Goal: Task Accomplishment & Management: Complete application form

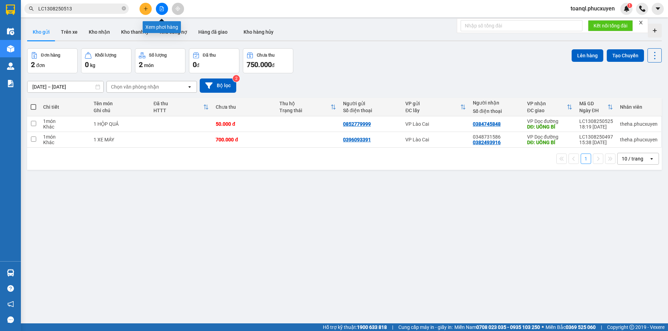
click at [143, 5] on button at bounding box center [145, 9] width 12 height 12
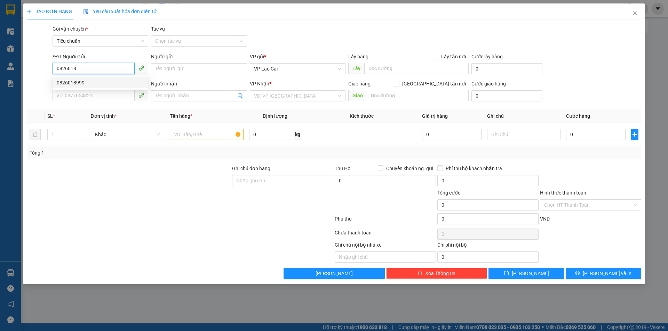
click at [87, 81] on div "0826018999" at bounding box center [100, 83] width 87 height 8
type input "0826018999"
click at [90, 99] on input "SĐT Người Nhận *" at bounding box center [94, 95] width 82 height 11
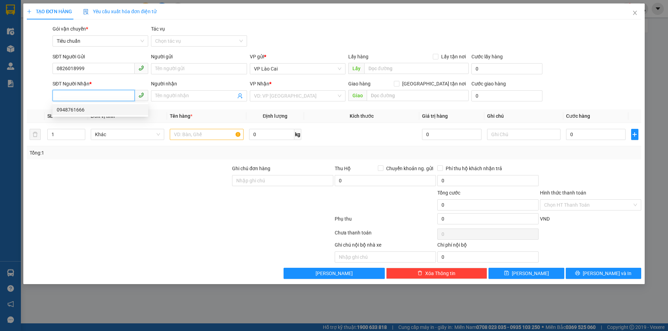
click at [87, 110] on div "0948761666" at bounding box center [100, 110] width 87 height 8
type input "0948761666"
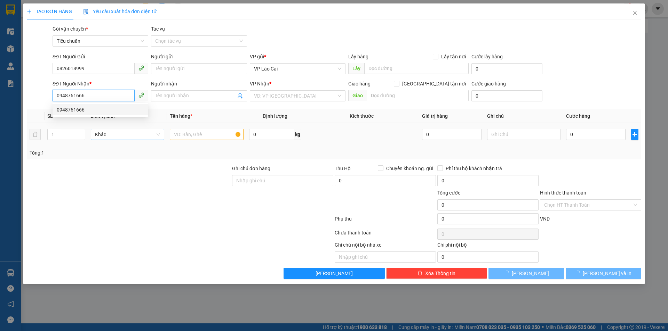
type input "cẩm phả"
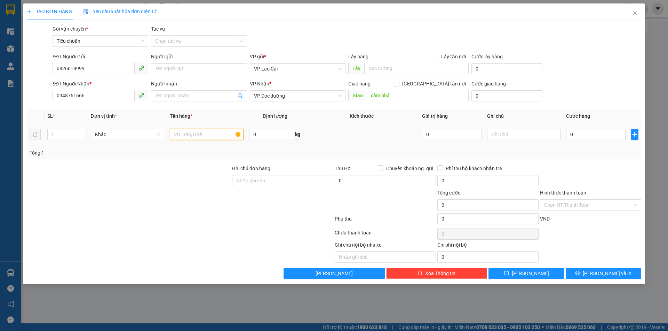
click at [189, 134] on input "text" at bounding box center [207, 134] width 74 height 11
type input "1"
type input "2 can rượu"
click at [588, 136] on div "SL * Đơn vị tính * Tên hàng * Định lượng Kích thước Giá trị hàng Ghi chú Cước h…" at bounding box center [334, 135] width 614 height 50
click at [594, 121] on th "Cước hàng" at bounding box center [595, 117] width 65 height 14
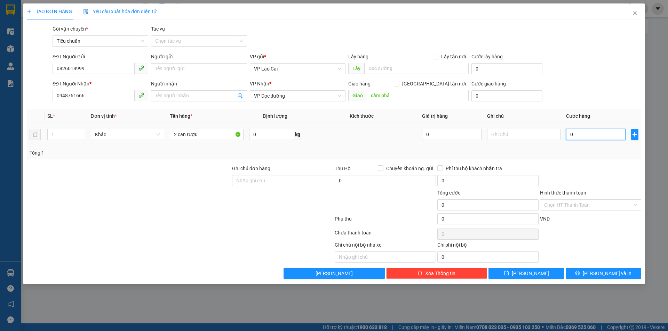
click at [581, 135] on input "0" at bounding box center [595, 134] width 59 height 11
click at [115, 96] on input "0948761666" at bounding box center [94, 95] width 82 height 11
type input "0977885333"
click at [565, 129] on td "0" at bounding box center [595, 134] width 65 height 23
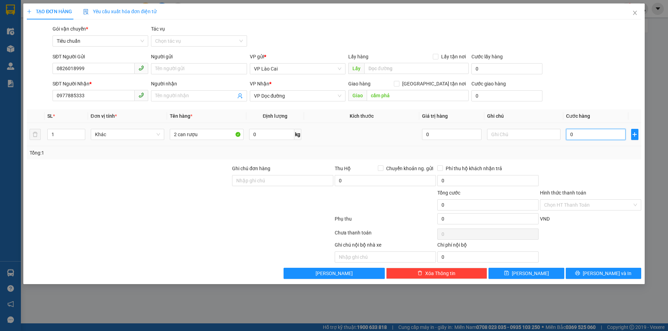
click at [571, 133] on input "0" at bounding box center [595, 134] width 59 height 11
type input "2"
type input "20"
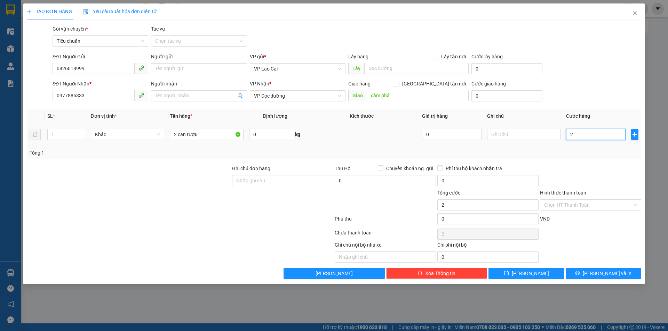
type input "20"
type input "200"
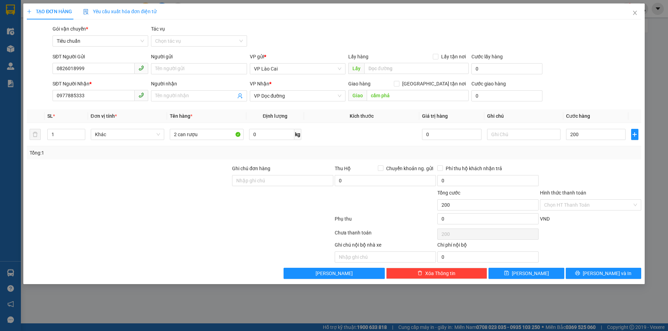
type input "200.000"
click at [588, 150] on div "Tổng: 1" at bounding box center [334, 153] width 609 height 8
click at [609, 280] on div "TẠO ĐƠN HÀNG Yêu cầu xuất hóa đơn điện tử Transit Pickup Surcharge Ids Transit …" at bounding box center [333, 143] width 621 height 281
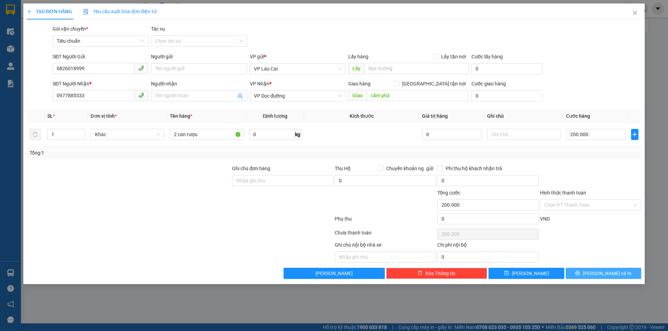
click at [610, 276] on span "[PERSON_NAME] và In" at bounding box center [607, 274] width 49 height 8
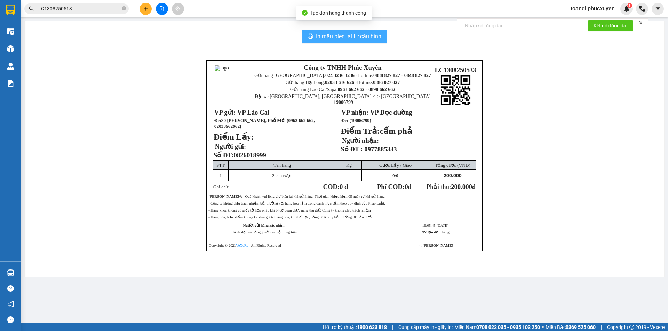
click at [372, 36] on span "In mẫu biên lai tự cấu hình" at bounding box center [348, 36] width 65 height 9
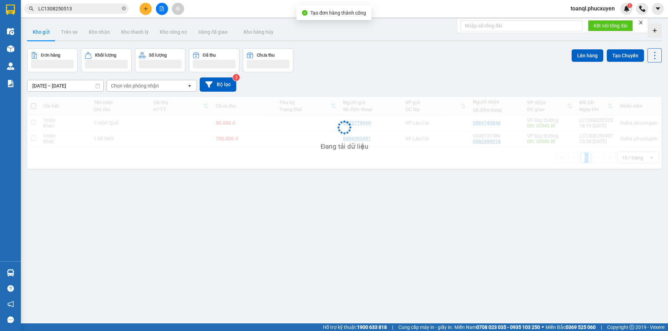
click at [515, 194] on div "ver 1.8.138 Kho gửi Trên xe Kho nhận Kho thanh lý Kho công nợ Hàng đã giao Kho …" at bounding box center [344, 186] width 640 height 331
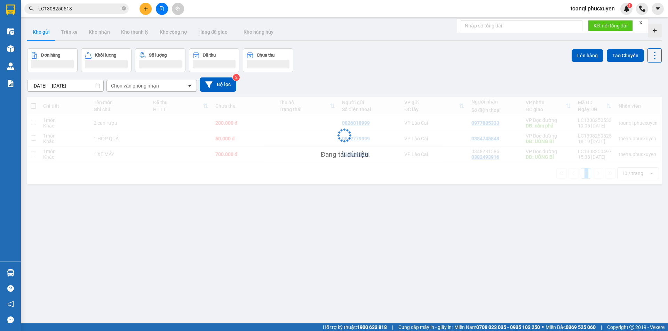
click at [515, 194] on div "ver 1.8.138 Kho gửi Trên xe Kho nhận Kho thanh lý Kho công nợ Hàng đã giao Kho …" at bounding box center [344, 186] width 640 height 331
